Goal: Use online tool/utility: Utilize a website feature to perform a specific function

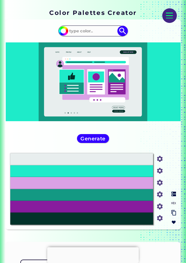
scroll to position [95, 0]
click at [125, 157] on div "#E8EEEE" at bounding box center [81, 159] width 143 height 12
click at [89, 30] on input at bounding box center [93, 30] width 52 height 9
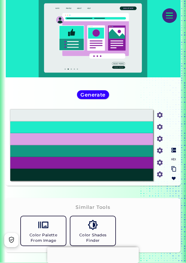
scroll to position [191, 0]
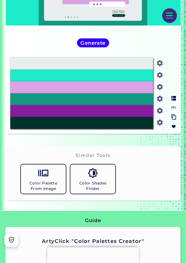
click at [47, 181] on h5 "Color Palette From Image" at bounding box center [43, 186] width 40 height 11
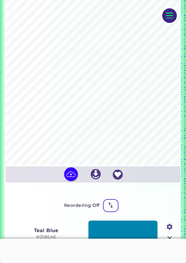
scroll to position [125, 0]
click at [70, 177] on img at bounding box center [71, 174] width 14 height 14
click at [0, 0] on input "file" at bounding box center [0, 0] width 0 height 0
type input "#fdc375"
type input "#f9b666"
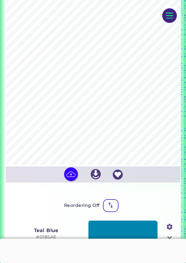
type input "#d6856c"
type input "#ab573c"
type input "#5d362e"
type input "#fde4b3"
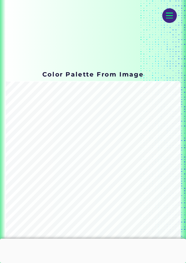
scroll to position [30, 0]
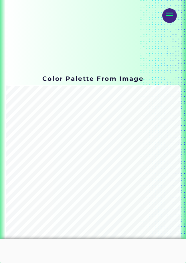
click at [0, 0] on input "file" at bounding box center [0, 0] width 0 height 0
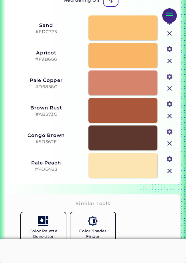
scroll to position [316, 0]
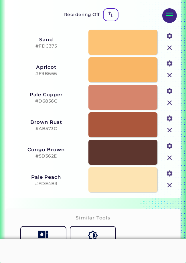
click at [125, 134] on link at bounding box center [123, 124] width 69 height 25
drag, startPoint x: 50, startPoint y: 132, endPoint x: 59, endPoint y: 132, distance: 9.7
click at [59, 132] on h5 "#AB573C" at bounding box center [46, 128] width 73 height 5
copy h5 "AB573C"
click at [113, 102] on link at bounding box center [123, 97] width 69 height 25
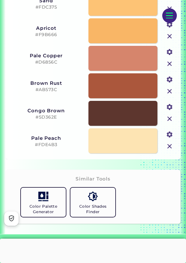
scroll to position [357, 0]
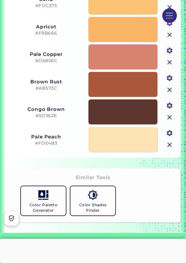
click at [86, 194] on link "Color Shades Finder" at bounding box center [93, 201] width 50 height 34
